Goal: Check status: Check status

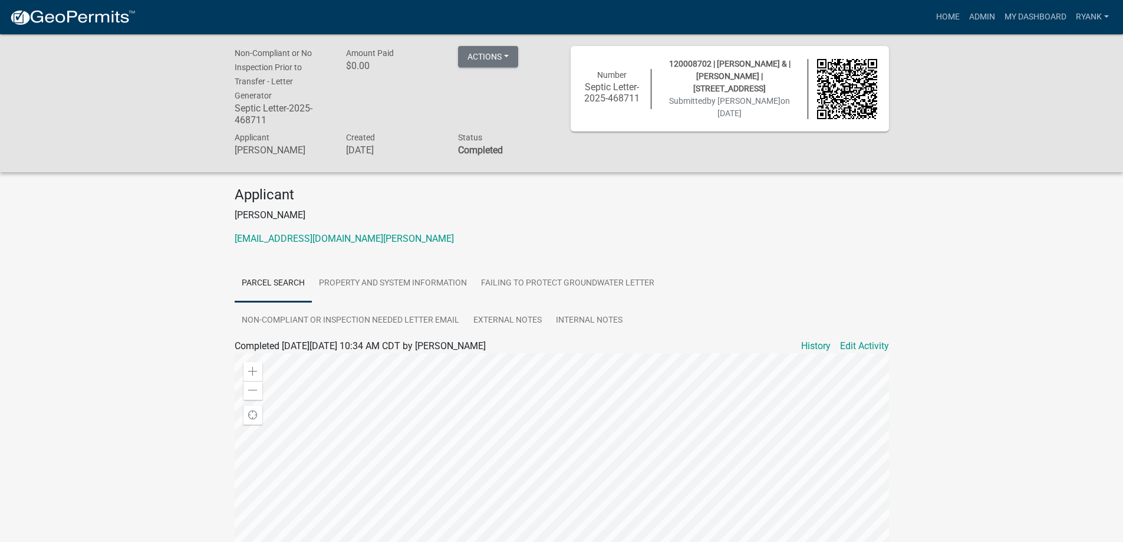
click at [70, 17] on img at bounding box center [72, 18] width 126 height 18
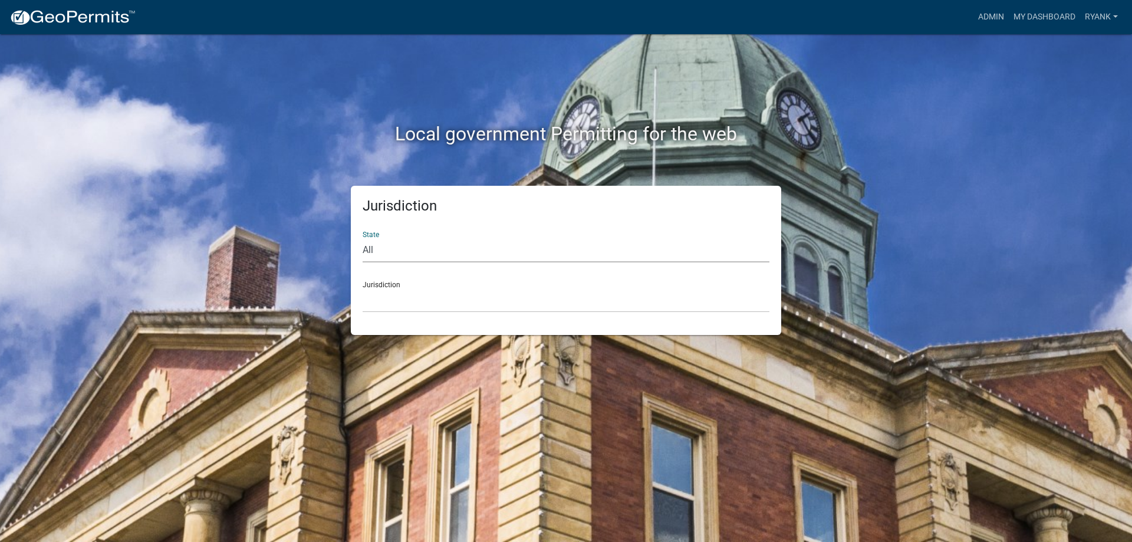
click at [403, 261] on select "All [US_STATE] [US_STATE] [US_STATE] [US_STATE] [US_STATE] [US_STATE] [US_STATE…" at bounding box center [566, 250] width 407 height 24
select select "[US_STATE]"
click at [363, 238] on select "All [US_STATE] [US_STATE] [US_STATE] [US_STATE] [US_STATE] [US_STATE] [US_STATE…" at bounding box center [566, 250] width 407 height 24
click at [400, 311] on select "[GEOGRAPHIC_DATA], [US_STATE] [GEOGRAPHIC_DATA], [US_STATE] [GEOGRAPHIC_DATA], …" at bounding box center [566, 300] width 407 height 24
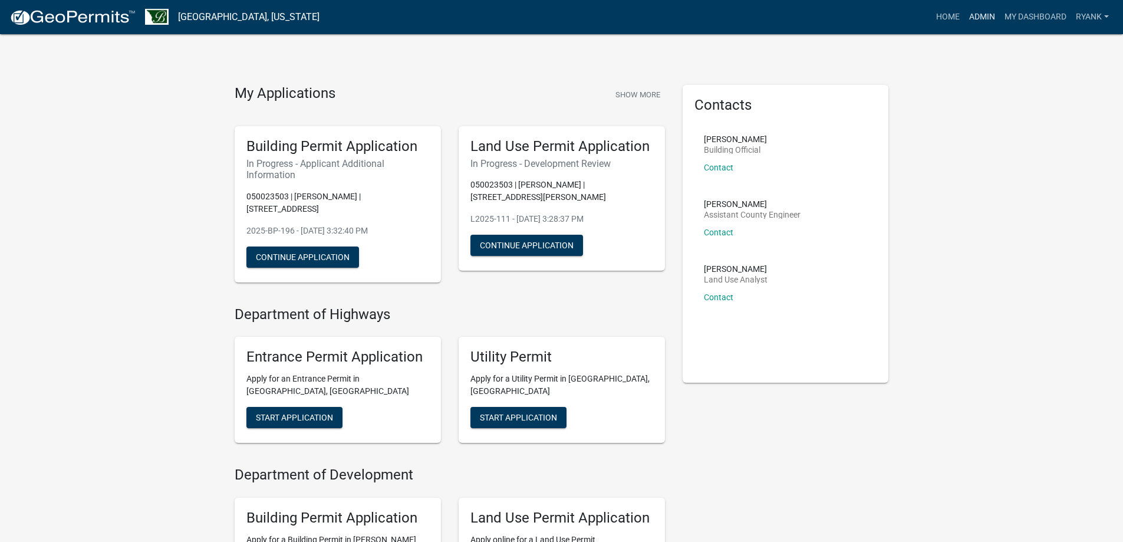
click at [983, 18] on link "Admin" at bounding box center [982, 17] width 35 height 22
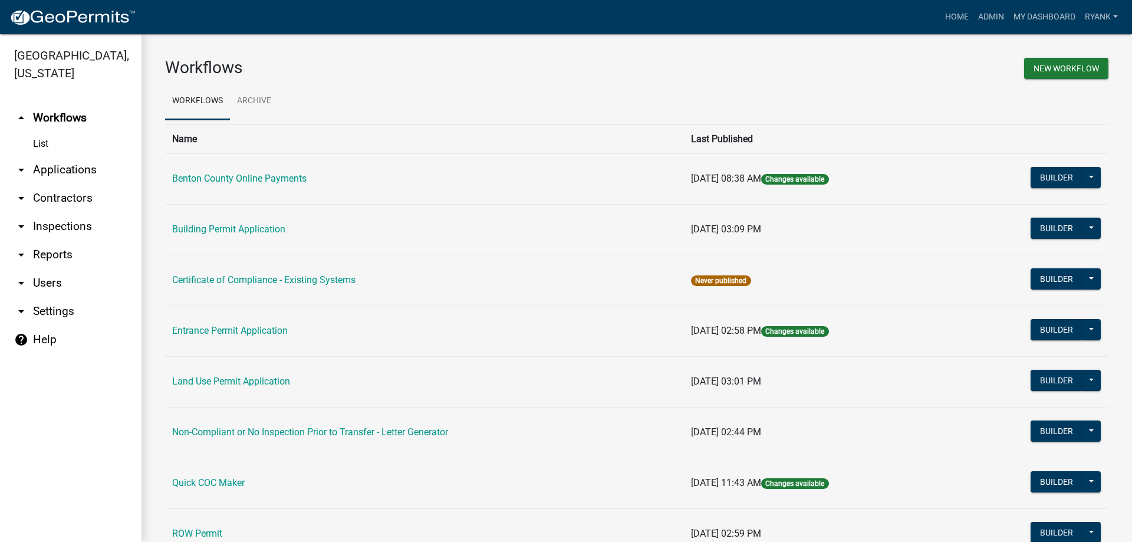
click at [78, 166] on link "arrow_drop_down Applications" at bounding box center [70, 170] width 141 height 28
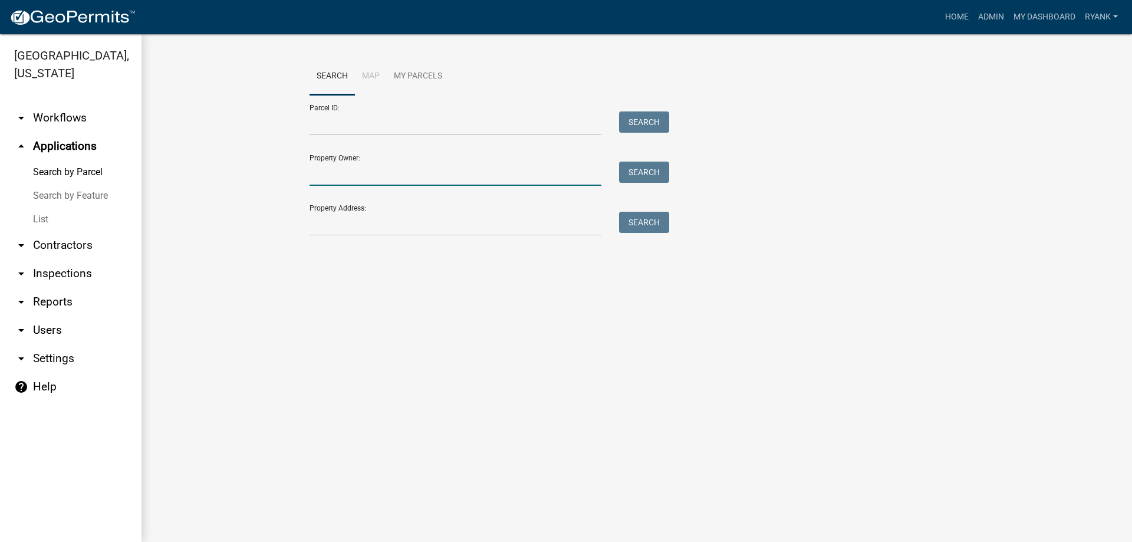
click at [346, 172] on input "Property Owner:" at bounding box center [456, 174] width 292 height 24
type input "[PERSON_NAME]"
click at [643, 175] on button "Search" at bounding box center [644, 172] width 50 height 21
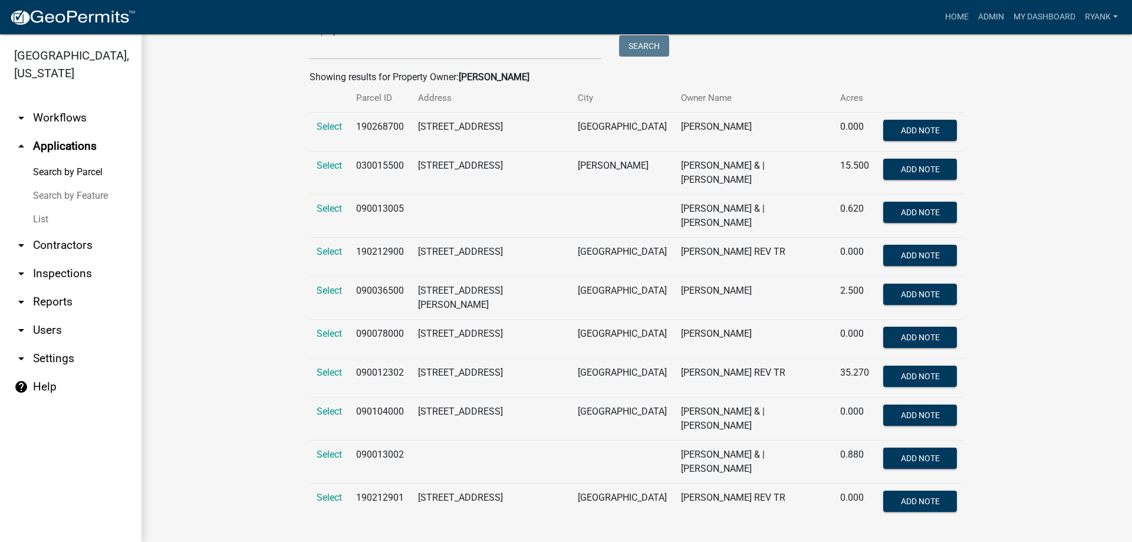
scroll to position [177, 0]
click at [327, 295] on span "Select" at bounding box center [329, 289] width 25 height 11
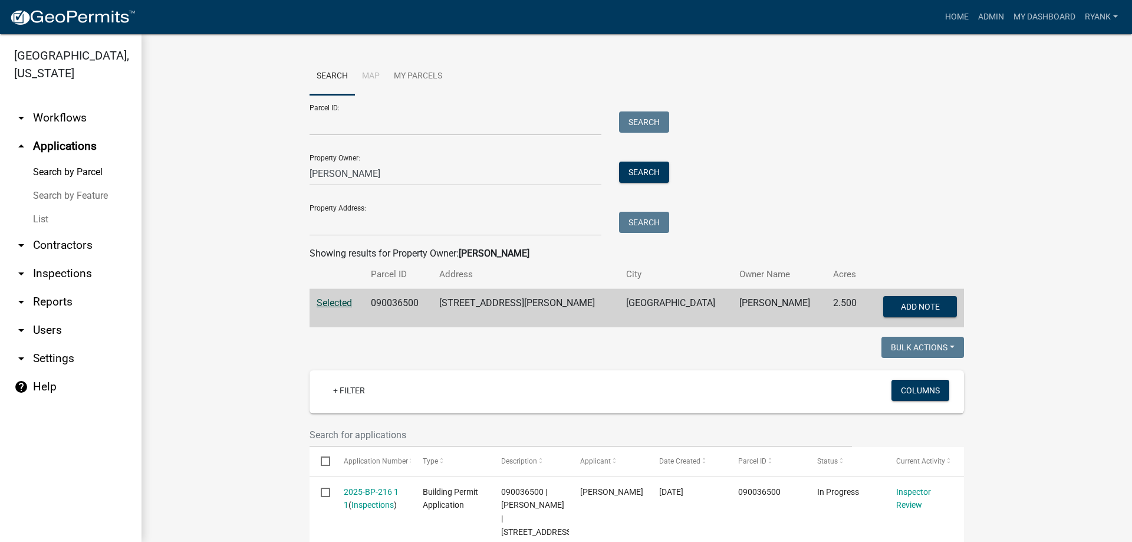
scroll to position [76, 0]
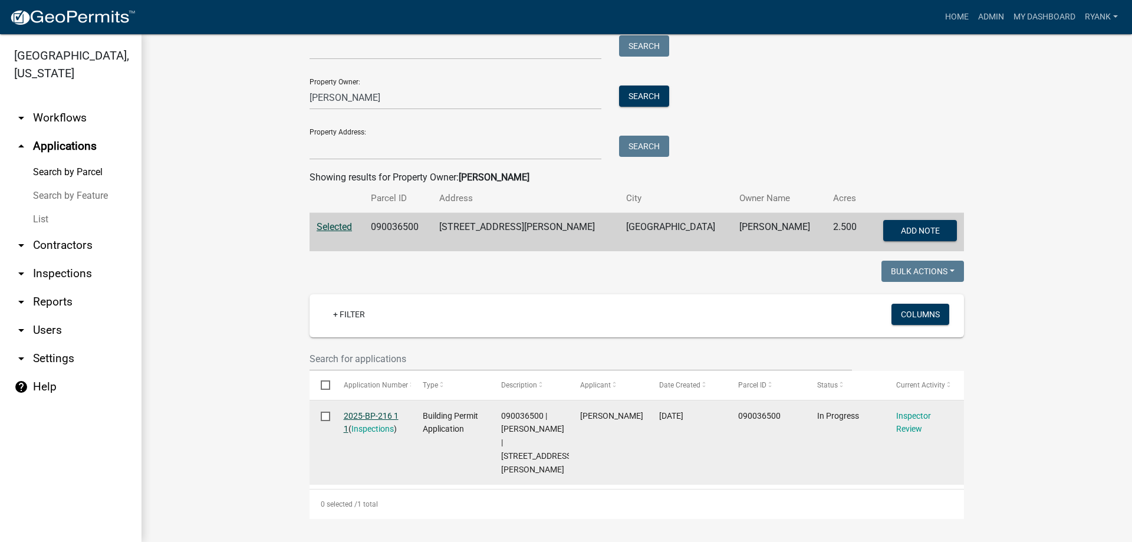
click at [376, 412] on link "2025-BP-216 1 1" at bounding box center [371, 422] width 55 height 23
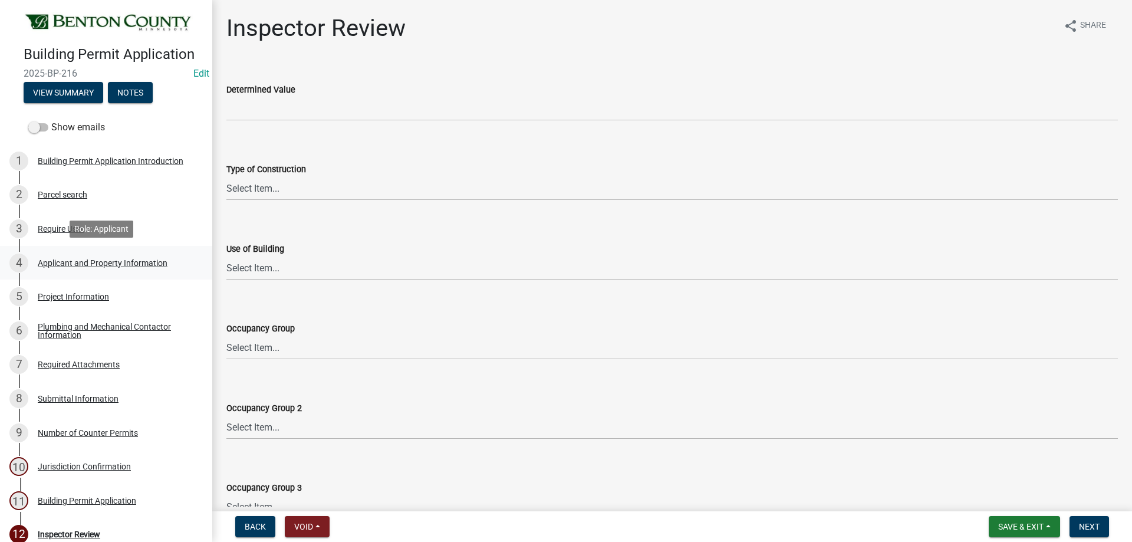
click at [77, 266] on div "Applicant and Property Information" at bounding box center [103, 263] width 130 height 8
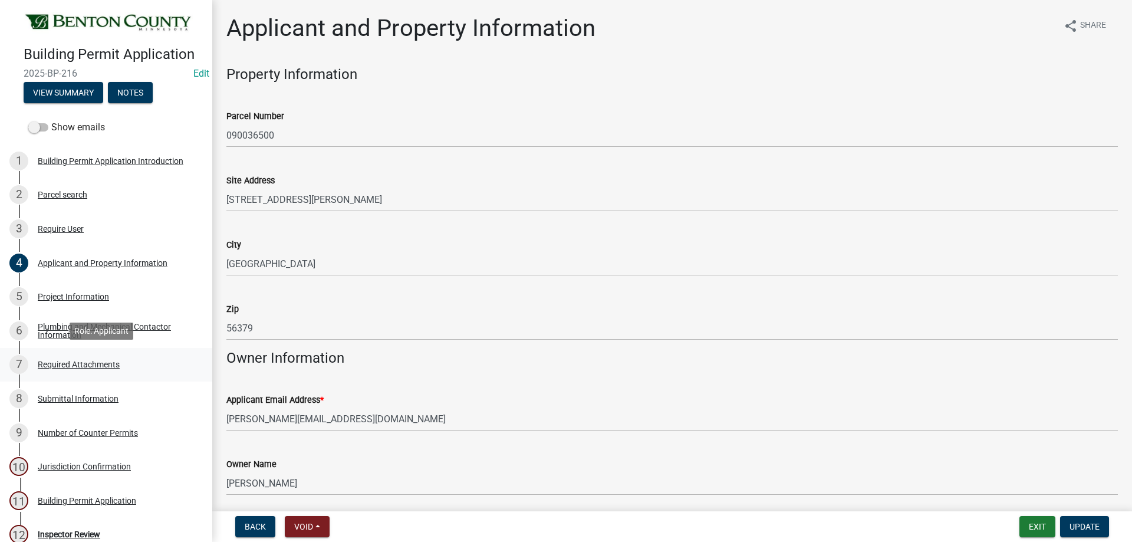
click at [98, 363] on div "Required Attachments" at bounding box center [79, 364] width 82 height 8
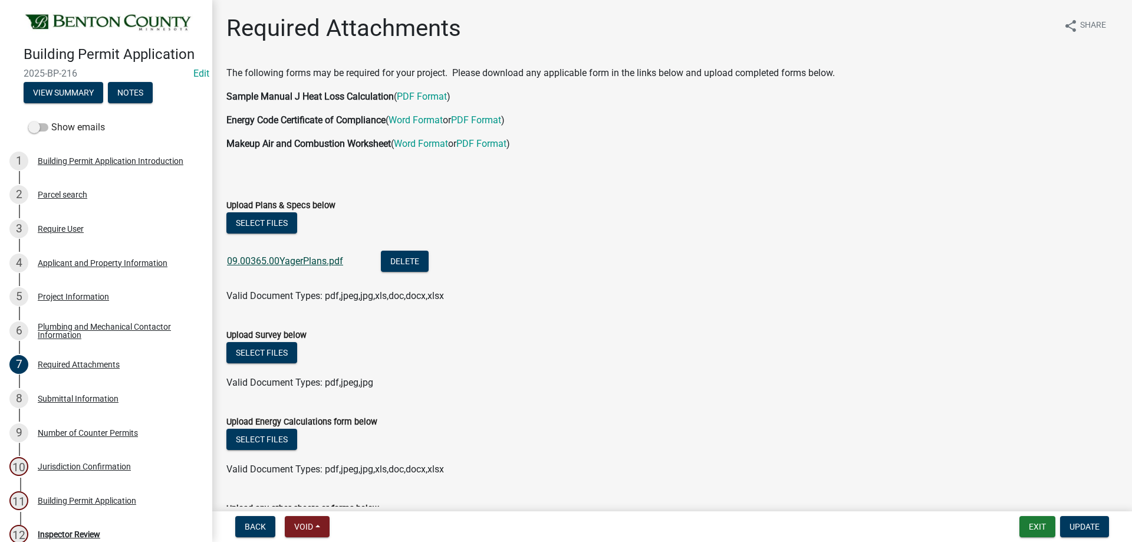
click at [301, 258] on link "09.00365.00YagerPlans.pdf" at bounding box center [285, 260] width 116 height 11
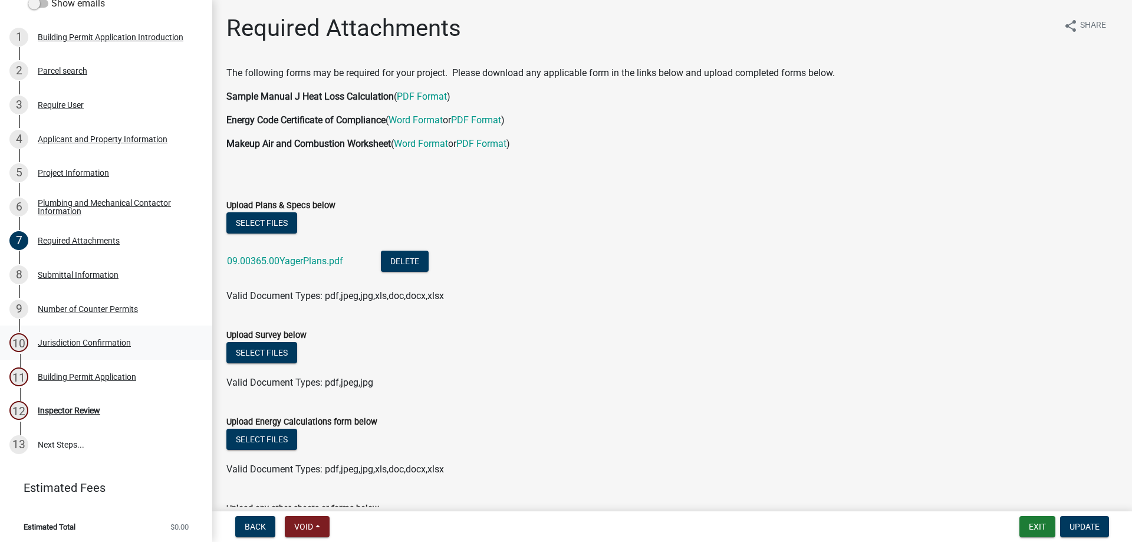
scroll to position [126, 0]
click at [55, 376] on div "Building Permit Application" at bounding box center [87, 375] width 98 height 8
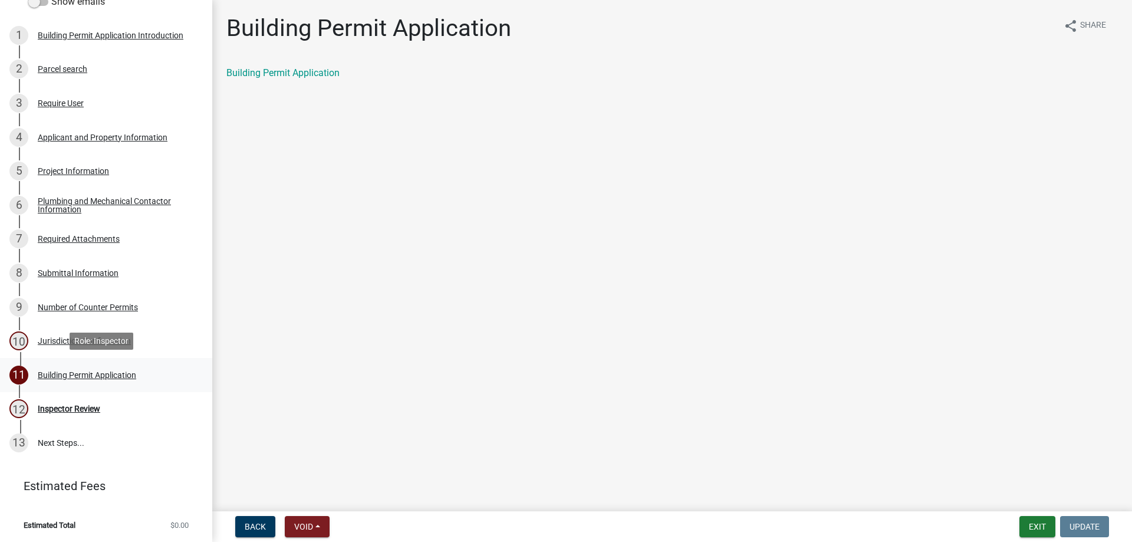
click at [106, 373] on div "Building Permit Application" at bounding box center [87, 375] width 98 height 8
click at [102, 371] on div "Building Permit Application" at bounding box center [87, 375] width 98 height 8
click at [100, 375] on div "Building Permit Application" at bounding box center [87, 375] width 98 height 8
click at [271, 72] on link "Building Permit Application" at bounding box center [282, 72] width 113 height 11
click at [59, 408] on div "Inspector Review" at bounding box center [69, 408] width 62 height 8
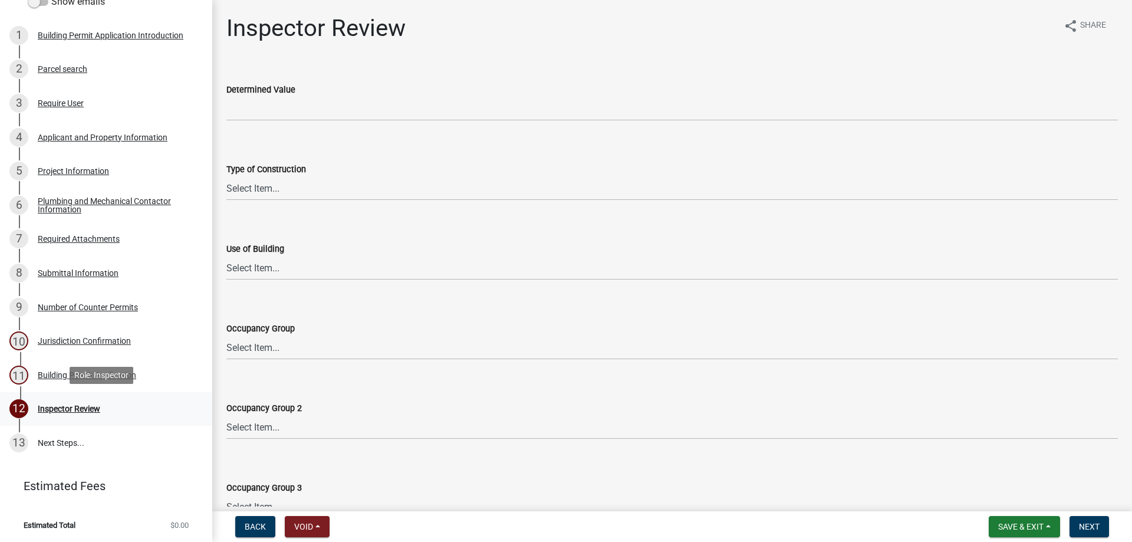
click at [60, 407] on div "Inspector Review" at bounding box center [69, 408] width 62 height 8
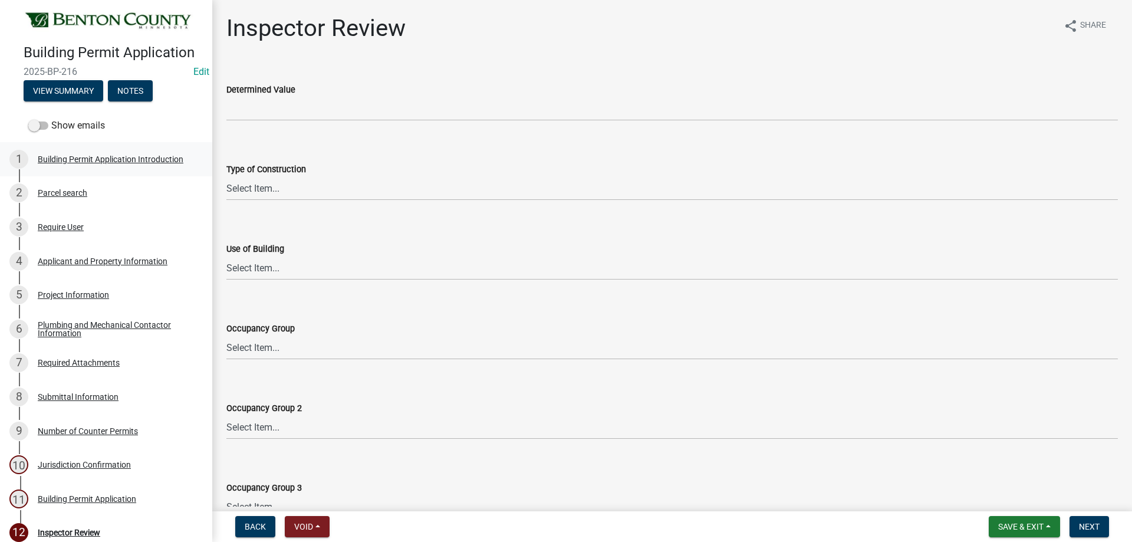
scroll to position [0, 0]
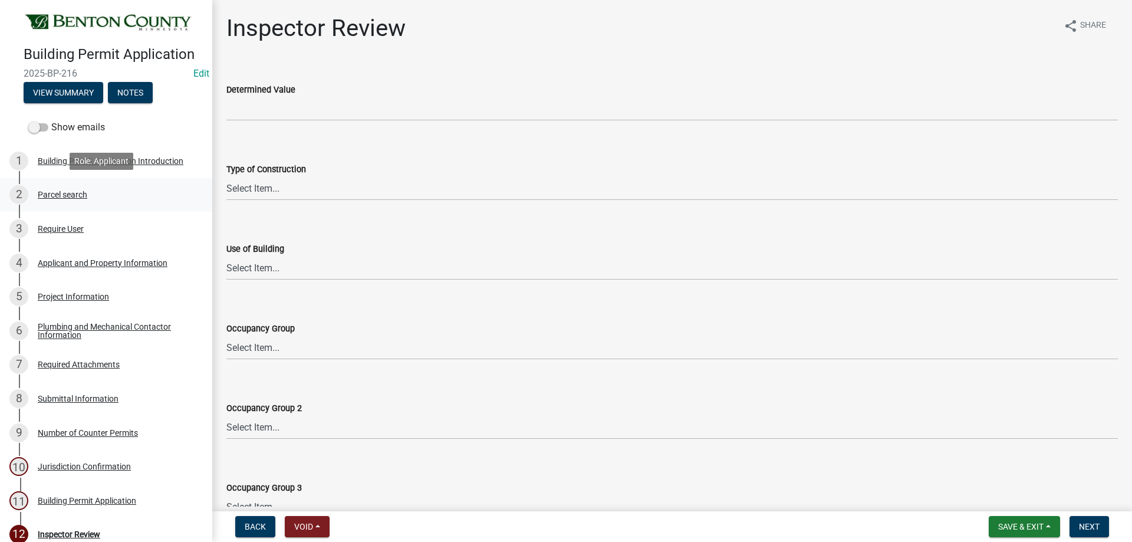
click at [65, 195] on div "Parcel search" at bounding box center [63, 194] width 50 height 8
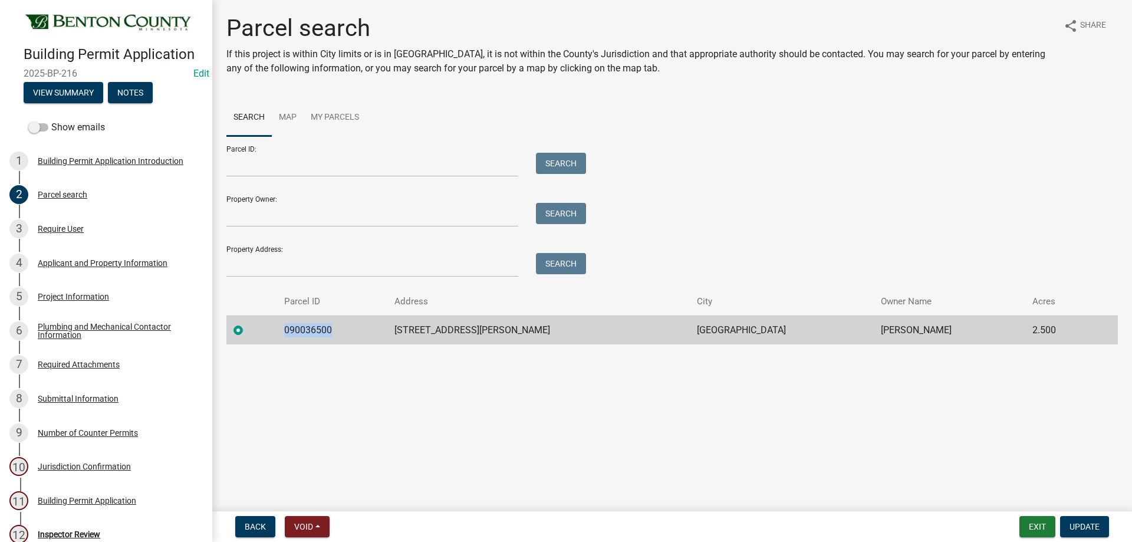
drag, startPoint x: 351, startPoint y: 327, endPoint x: 287, endPoint y: 327, distance: 64.3
click at [287, 327] on td "090036500" at bounding box center [332, 329] width 110 height 29
copy td "090036500"
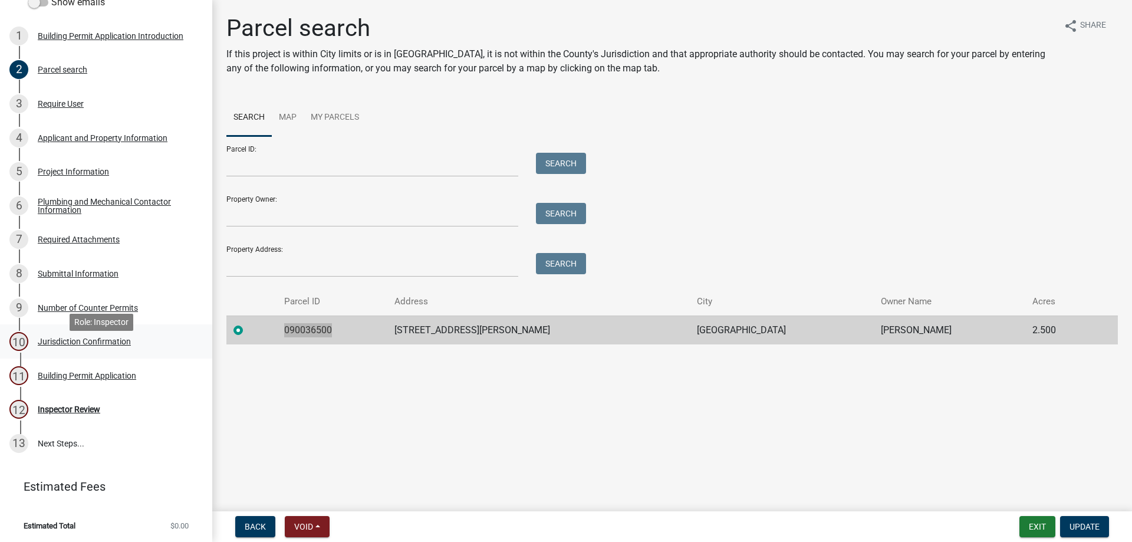
scroll to position [126, 0]
click at [75, 376] on div "Building Permit Application" at bounding box center [87, 375] width 98 height 8
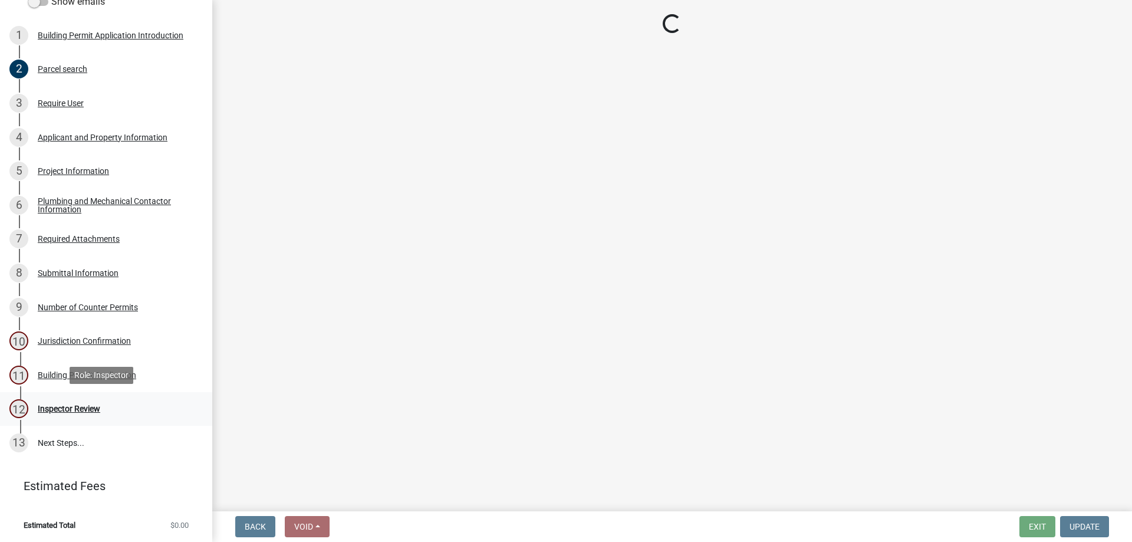
click at [71, 404] on div "Inspector Review" at bounding box center [69, 408] width 62 height 8
